Goal: Navigation & Orientation: Find specific page/section

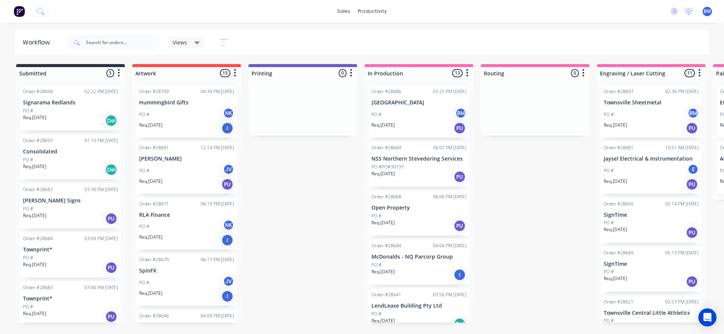
scroll to position [0, 15]
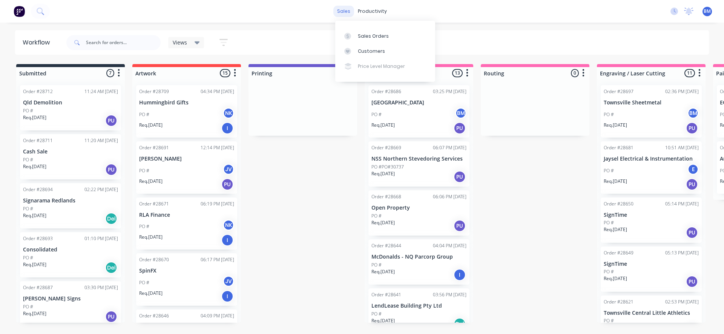
click at [338, 9] on div "sales" at bounding box center [343, 11] width 21 height 11
click at [364, 38] on div "Sales Orders" at bounding box center [373, 36] width 31 height 7
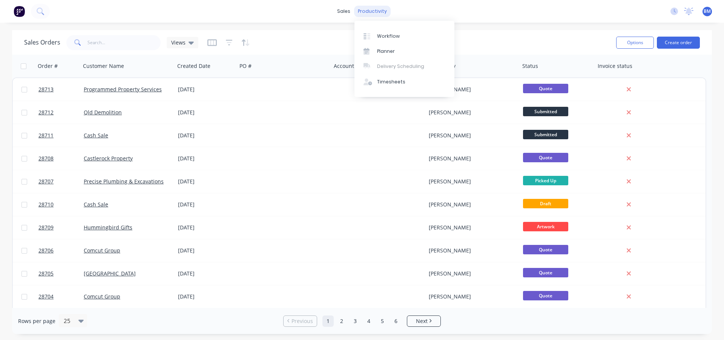
click at [379, 7] on div "productivity" at bounding box center [372, 11] width 37 height 11
click at [375, 32] on link "Workflow" at bounding box center [405, 35] width 100 height 15
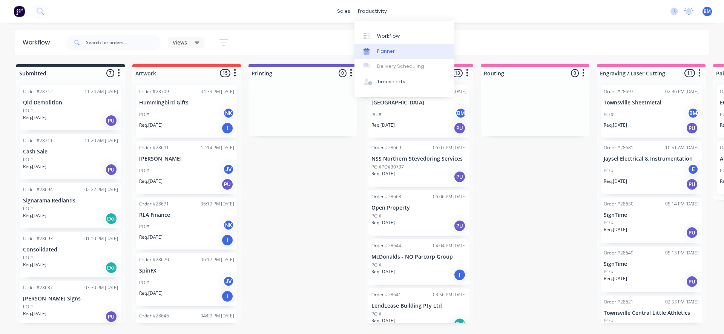
click at [379, 52] on div "Planner" at bounding box center [386, 51] width 18 height 7
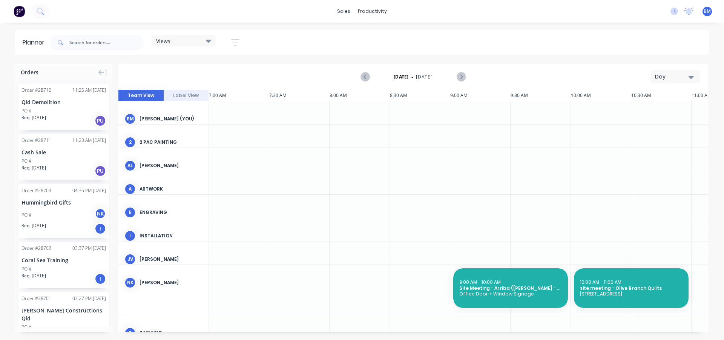
scroll to position [0, 483]
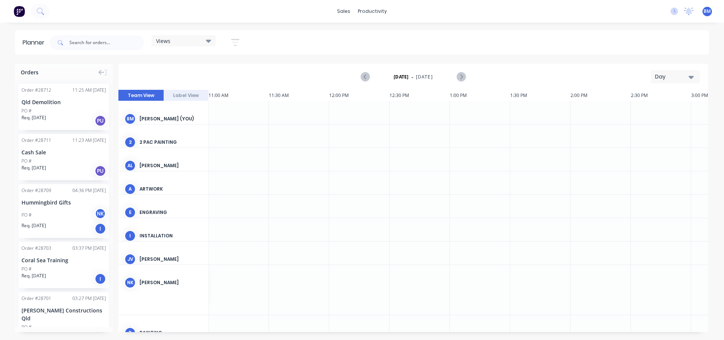
click at [668, 75] on div "Day" at bounding box center [672, 77] width 35 height 8
click at [644, 114] on div "Week" at bounding box center [662, 111] width 75 height 15
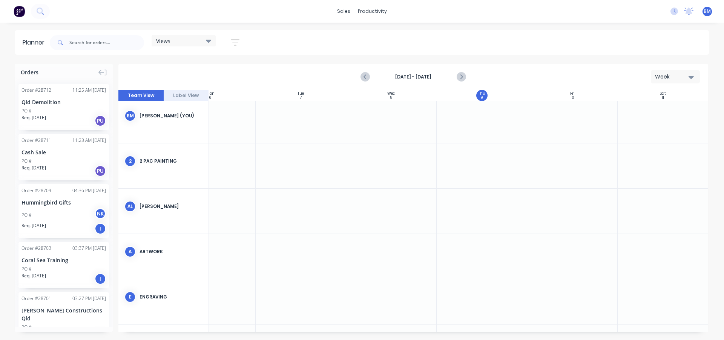
scroll to position [0, 137]
click at [181, 96] on button "Label View" at bounding box center [186, 95] width 45 height 11
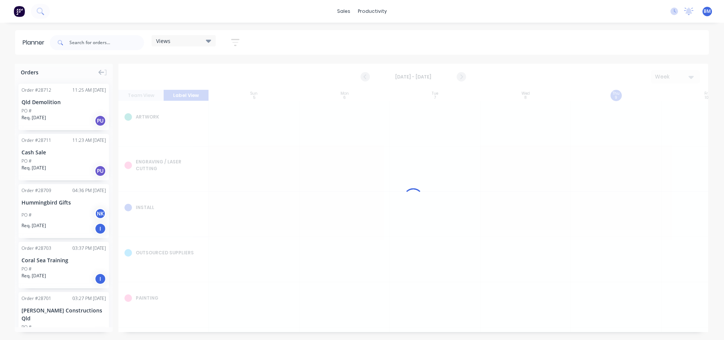
scroll to position [0, 0]
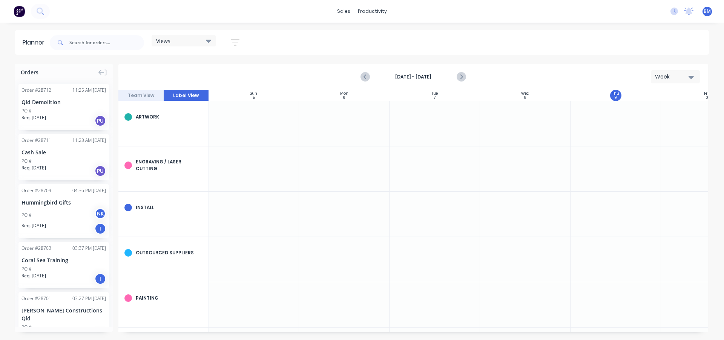
click at [135, 96] on button "Team View" at bounding box center [140, 95] width 45 height 11
